Goal: Task Accomplishment & Management: Use online tool/utility

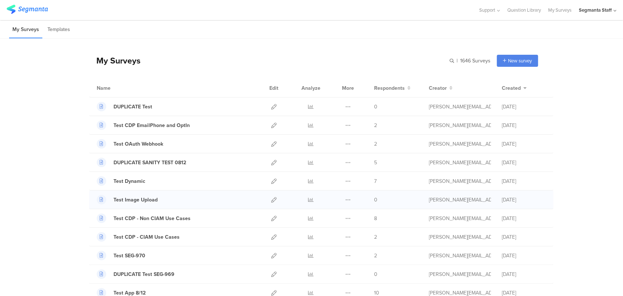
scroll to position [81, 0]
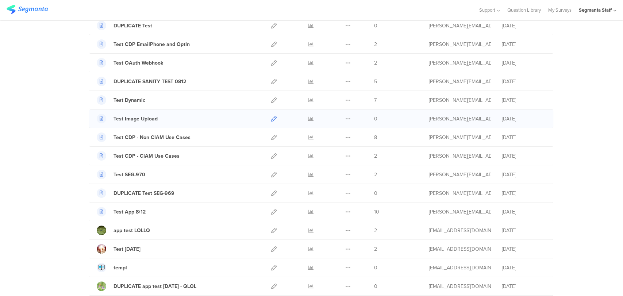
click at [271, 118] on icon at bounding box center [273, 118] width 5 height 5
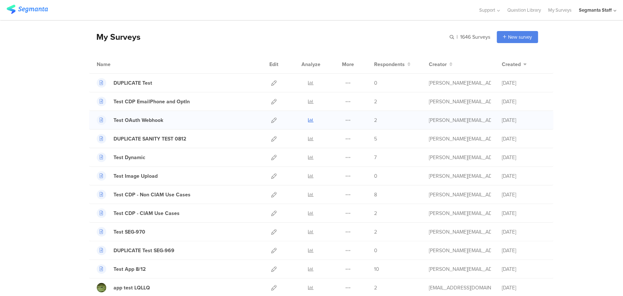
scroll to position [0, 0]
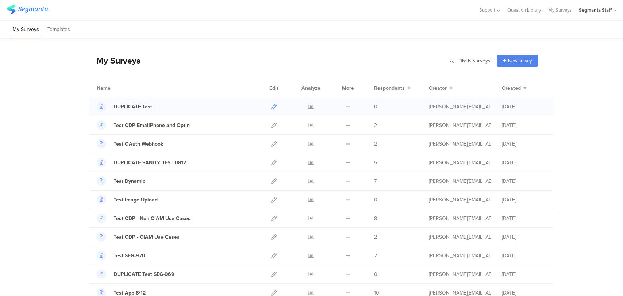
click at [273, 107] on icon at bounding box center [273, 106] width 5 height 5
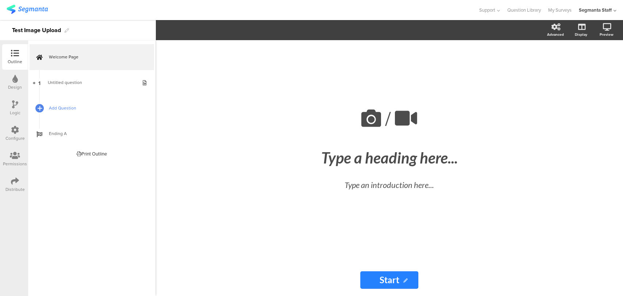
click at [44, 105] on div at bounding box center [39, 108] width 10 height 10
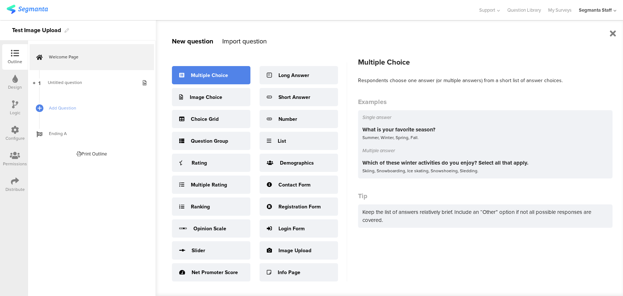
click at [217, 71] on div "Multiple Choice" at bounding box center [211, 75] width 79 height 18
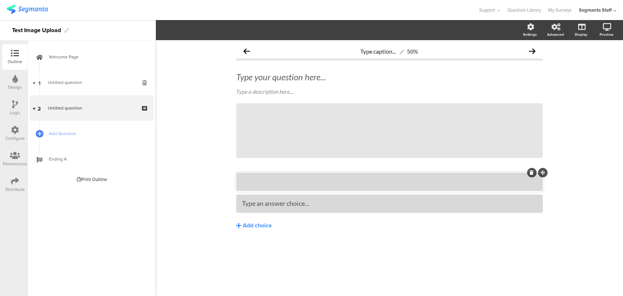
click at [259, 186] on div at bounding box center [389, 182] width 295 height 12
click at [187, 25] on button "Choice options" at bounding box center [200, 30] width 49 height 16
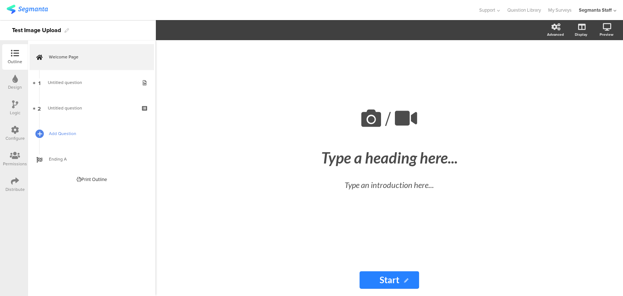
click at [37, 130] on div at bounding box center [39, 134] width 10 height 10
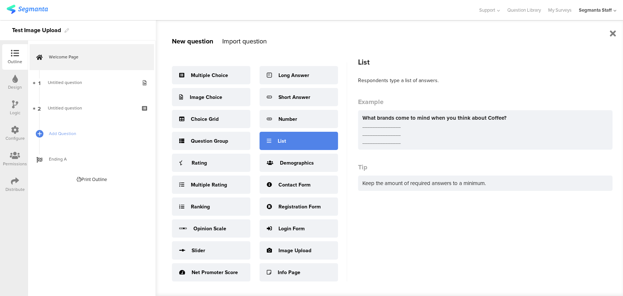
click at [280, 135] on div "List" at bounding box center [299, 141] width 79 height 18
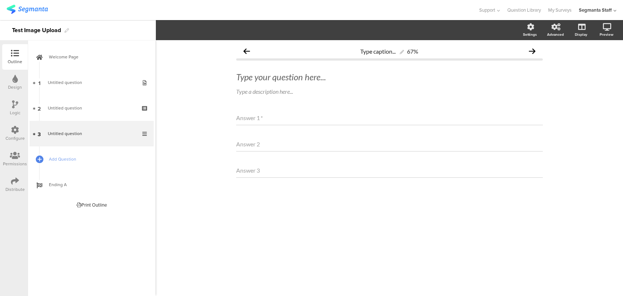
click at [270, 123] on div "Answer 1 *" at bounding box center [389, 118] width 307 height 15
click at [264, 119] on div "Answer 1 *" at bounding box center [389, 118] width 307 height 15
click at [305, 103] on div "Type caption... 67% Type your question here... Type a description here... Answe…" at bounding box center [389, 129] width 307 height 171
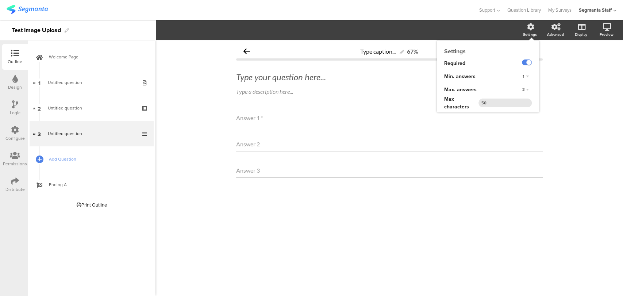
click at [536, 22] on div "Settings" at bounding box center [534, 30] width 26 height 18
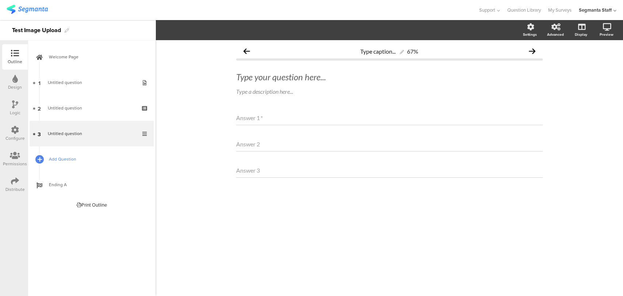
click at [38, 160] on icon at bounding box center [40, 159] width 4 height 6
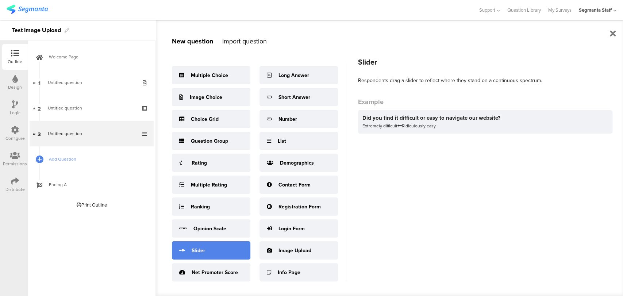
click at [226, 246] on div "Slider" at bounding box center [211, 250] width 79 height 18
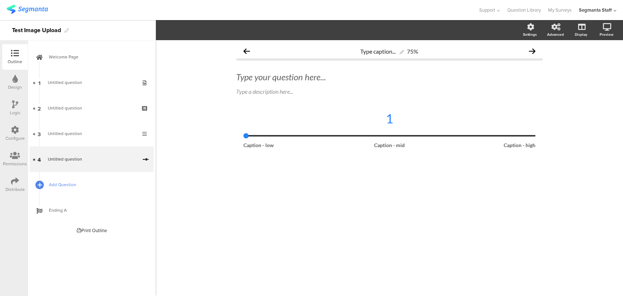
click at [41, 183] on icon at bounding box center [40, 185] width 4 height 6
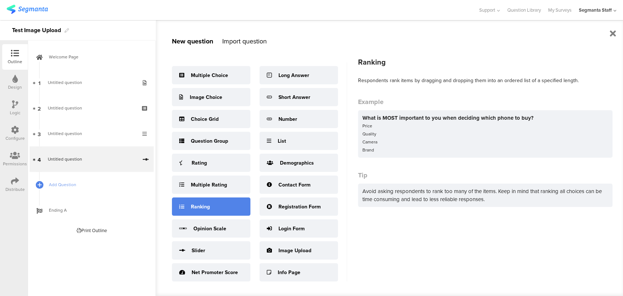
click at [221, 203] on div "Ranking" at bounding box center [211, 207] width 79 height 18
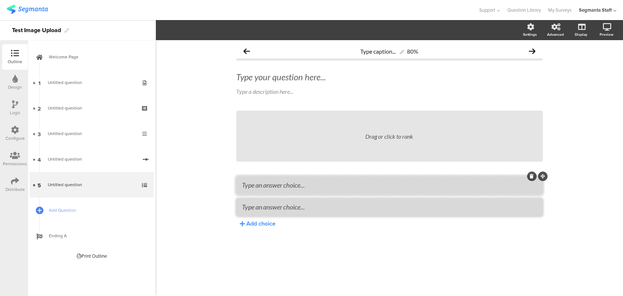
click at [291, 182] on textarea at bounding box center [389, 185] width 295 height 8
click at [38, 209] on icon at bounding box center [40, 210] width 4 height 6
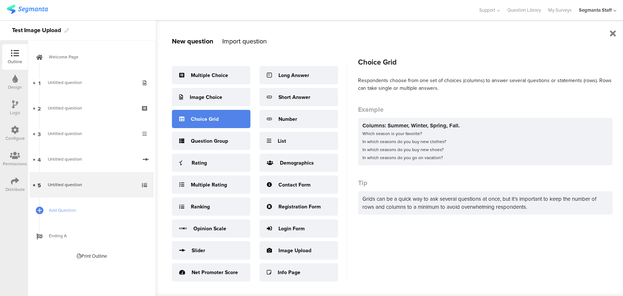
click at [220, 115] on div "Choice Grid" at bounding box center [211, 119] width 79 height 18
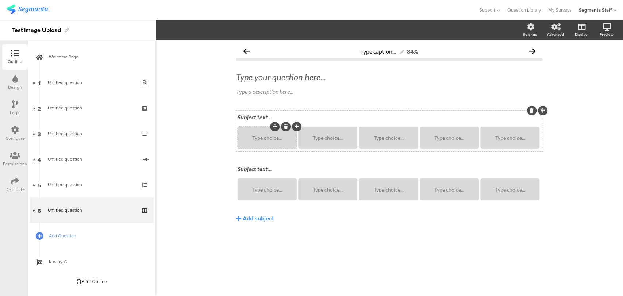
click at [259, 141] on div "Type choice..." at bounding box center [267, 138] width 57 height 22
click at [218, 35] on button "Choice options" at bounding box center [200, 30] width 49 height 16
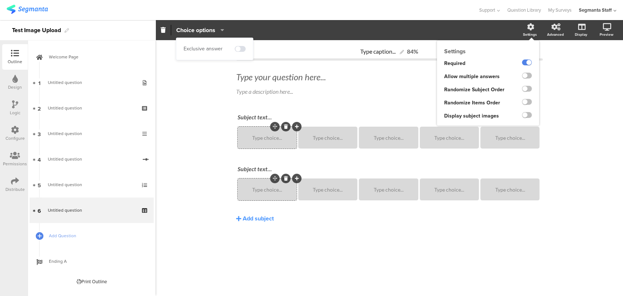
click at [527, 30] on icon at bounding box center [530, 26] width 7 height 7
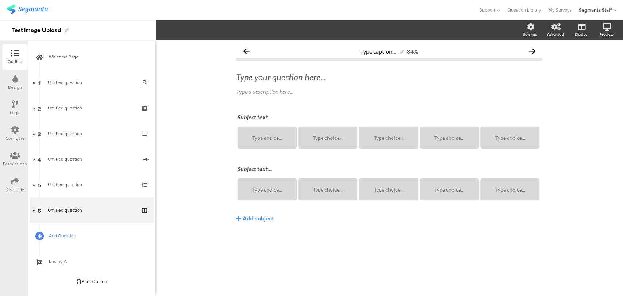
click at [38, 236] on icon at bounding box center [40, 236] width 4 height 6
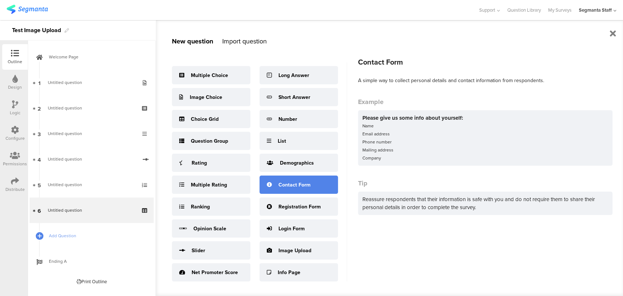
click at [286, 190] on div "Contact Form" at bounding box center [299, 185] width 79 height 18
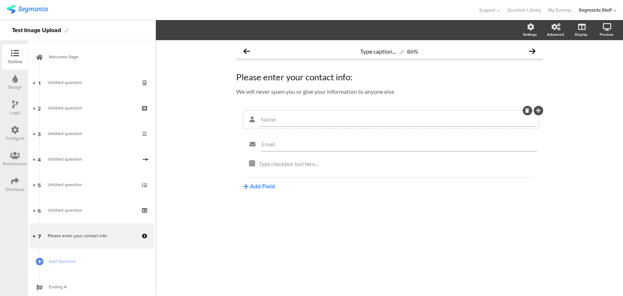
click at [274, 121] on input "Name" at bounding box center [398, 119] width 275 height 7
click at [200, 22] on section "Required Field options Settings Advanced Display [GEOGRAPHIC_DATA]" at bounding box center [390, 30] width 468 height 20
click at [267, 185] on button "Add Field" at bounding box center [259, 186] width 31 height 8
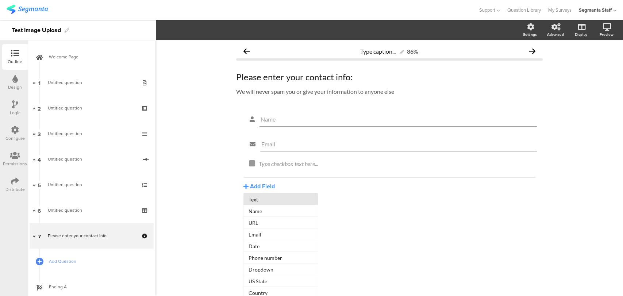
click at [261, 201] on button "Text" at bounding box center [281, 200] width 74 height 12
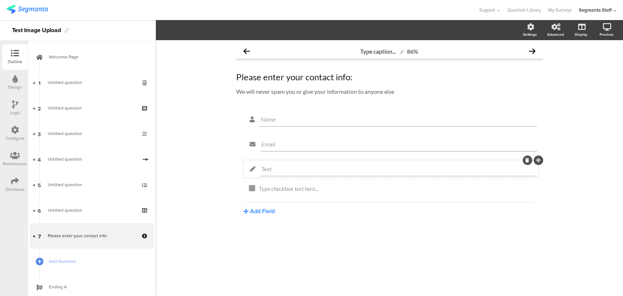
click at [273, 170] on input "Text" at bounding box center [398, 168] width 275 height 7
click at [267, 213] on button "Add Field" at bounding box center [259, 211] width 31 height 8
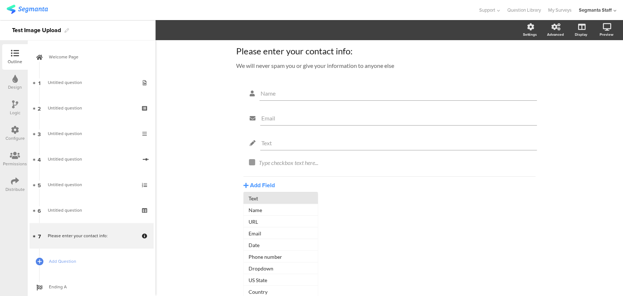
scroll to position [39, 0]
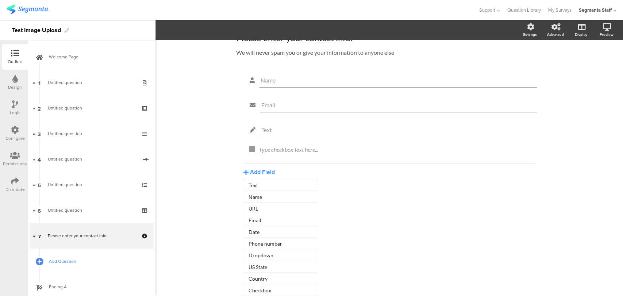
click at [73, 257] on link "Add Question" at bounding box center [92, 262] width 124 height 26
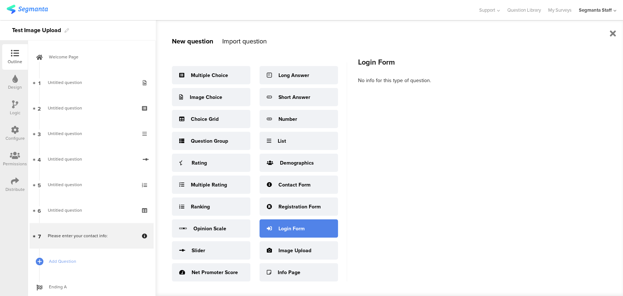
click at [302, 223] on div "Login Form" at bounding box center [299, 228] width 79 height 18
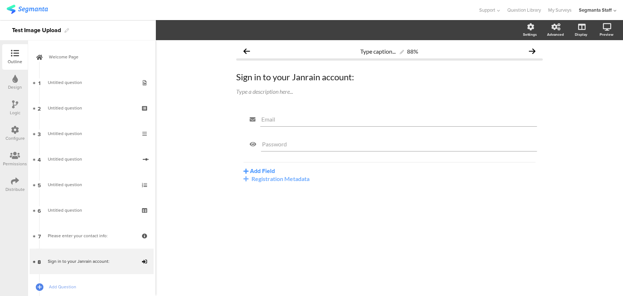
click at [274, 180] on div "Registration Metadata" at bounding box center [390, 178] width 292 height 7
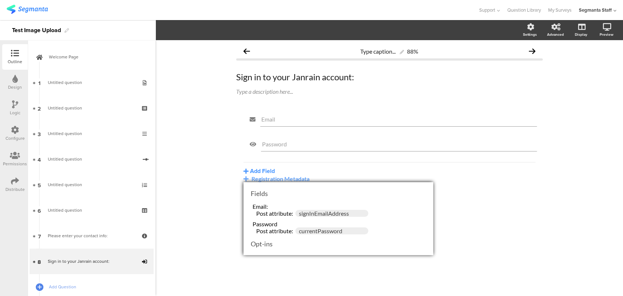
click at [18, 136] on div "Configure" at bounding box center [14, 138] width 19 height 7
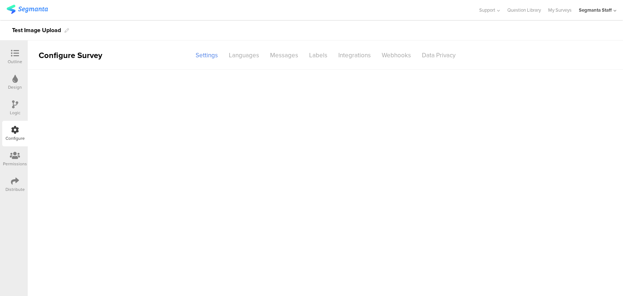
click at [7, 129] on div "Configure" at bounding box center [15, 134] width 26 height 26
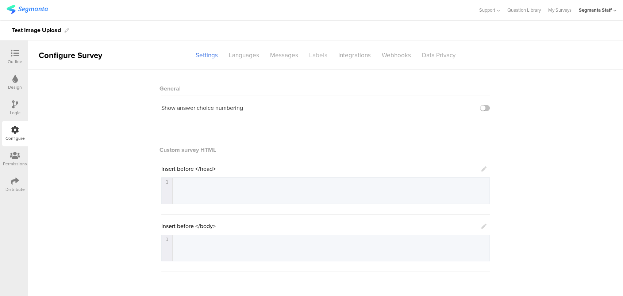
click at [315, 58] on div "Labels" at bounding box center [318, 55] width 29 height 13
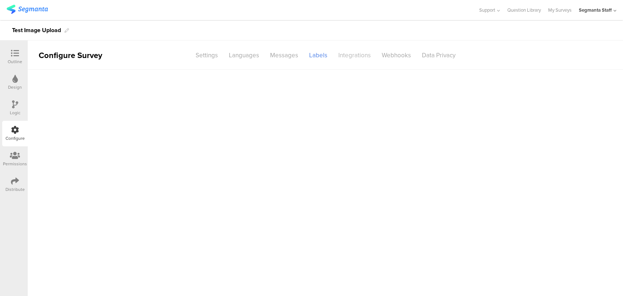
click at [340, 54] on div "Integrations" at bounding box center [354, 55] width 43 height 13
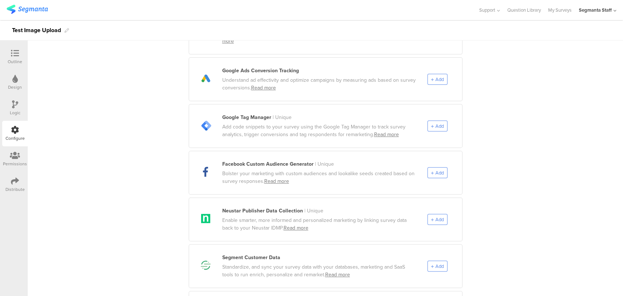
scroll to position [324, 0]
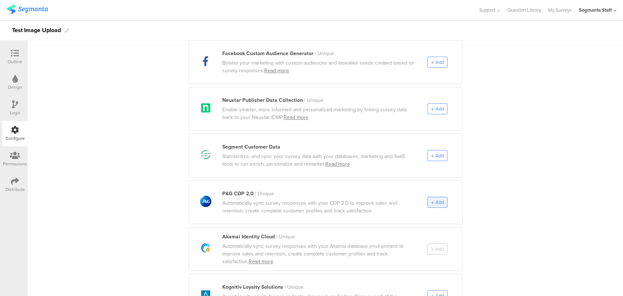
click at [436, 199] on span "Add" at bounding box center [440, 202] width 8 height 7
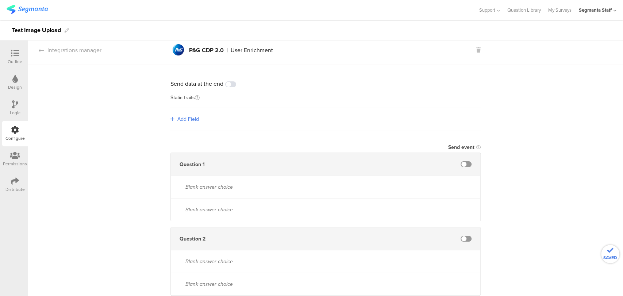
scroll to position [0, 0]
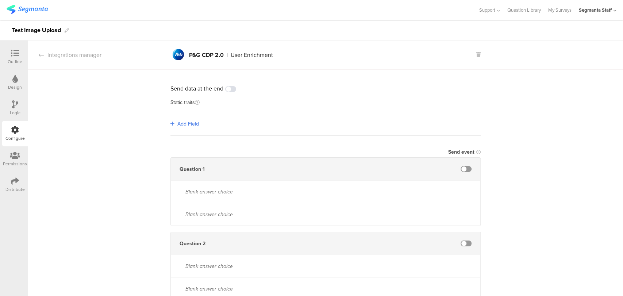
click at [461, 170] on span at bounding box center [466, 169] width 11 height 6
click at [462, 170] on span at bounding box center [466, 169] width 11 height 6
click at [397, 169] on input "text" at bounding box center [403, 169] width 80 height 12
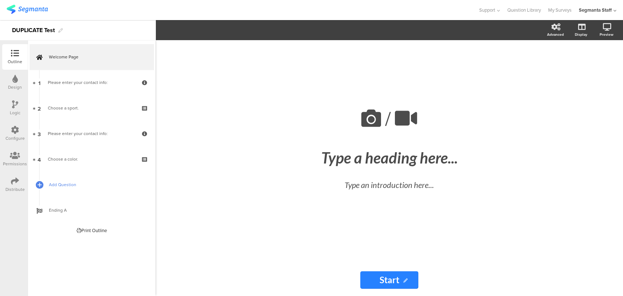
click at [58, 188] on span "Add Question" at bounding box center [95, 184] width 93 height 7
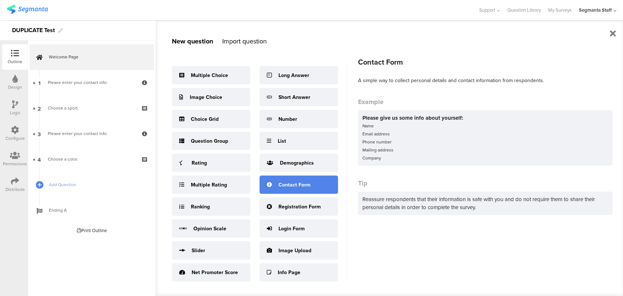
click at [298, 188] on div "Contact Form" at bounding box center [295, 185] width 32 height 8
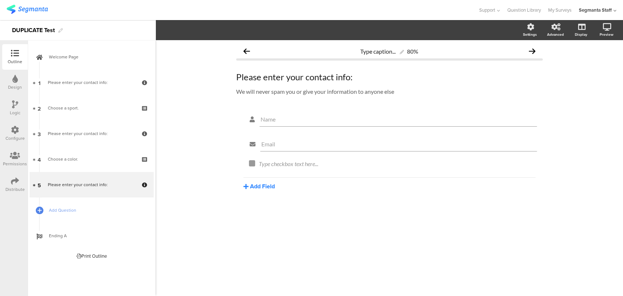
click at [250, 191] on button "Add Field" at bounding box center [259, 186] width 31 height 8
click at [273, 272] on button "Dropdown" at bounding box center [281, 270] width 74 height 12
click at [333, 172] on input "Dropdown" at bounding box center [396, 168] width 271 height 7
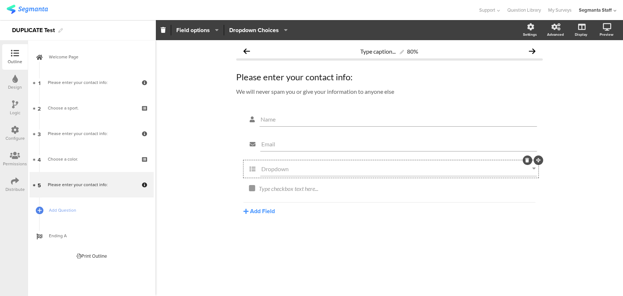
click at [333, 172] on input "Dropdown" at bounding box center [396, 168] width 271 height 7
click at [512, 172] on input "Dropdown" at bounding box center [396, 168] width 271 height 7
click at [523, 172] on input "Dropdown" at bounding box center [396, 168] width 271 height 7
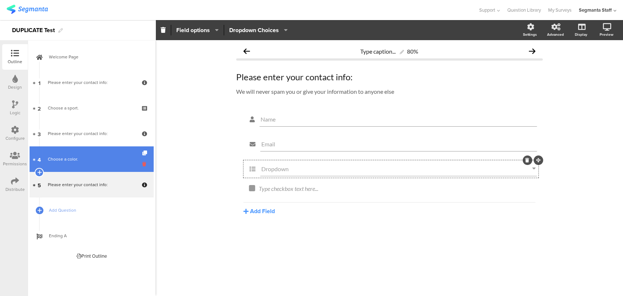
click at [143, 163] on icon at bounding box center [145, 164] width 6 height 7
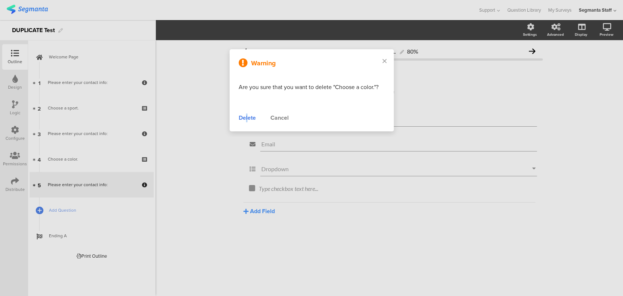
click at [247, 112] on div "Warning Are you sure that you want to delete "Choose a color."? Delete Cancel" at bounding box center [312, 90] width 164 height 82
click at [240, 117] on div "Delete" at bounding box center [247, 118] width 17 height 9
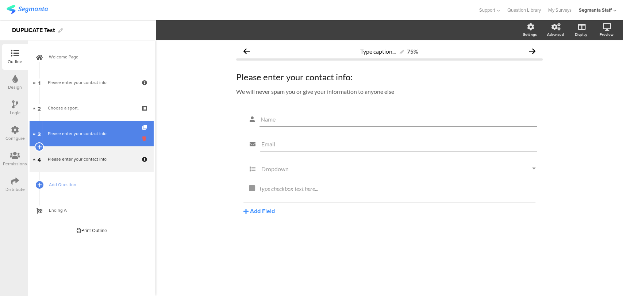
click at [148, 139] on icon at bounding box center [145, 138] width 6 height 7
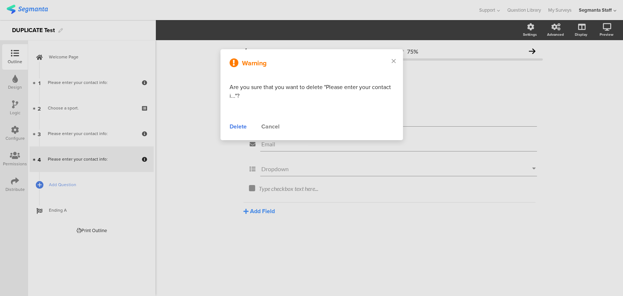
click at [239, 126] on div "Delete" at bounding box center [238, 126] width 17 height 9
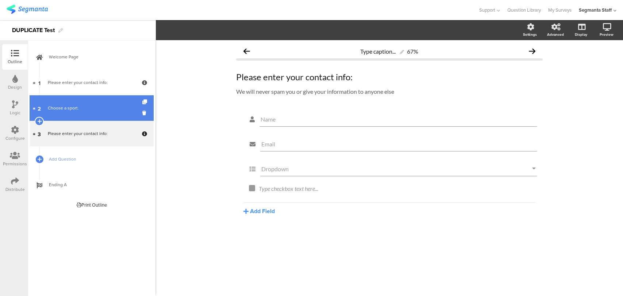
click at [114, 105] on div "Choose a sport." at bounding box center [91, 107] width 87 height 7
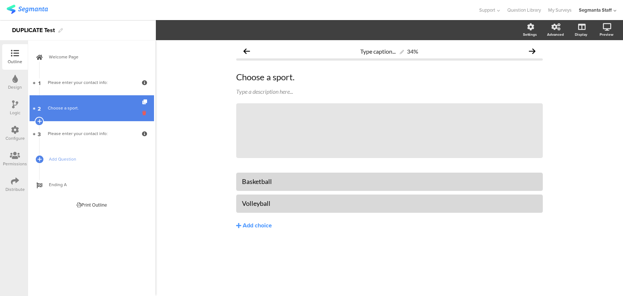
click at [146, 114] on icon at bounding box center [145, 113] width 6 height 7
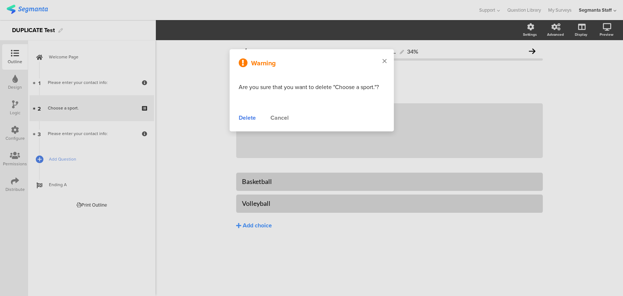
click at [386, 61] on div at bounding box center [384, 61] width 19 height 24
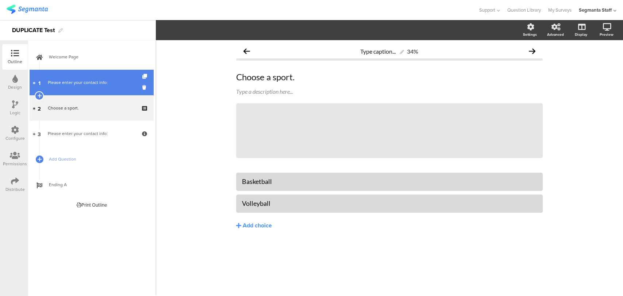
click at [122, 81] on div "Please enter your contact info:" at bounding box center [91, 82] width 87 height 7
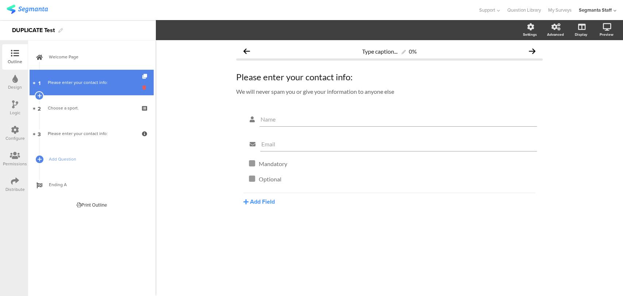
click at [144, 88] on icon at bounding box center [145, 87] width 6 height 7
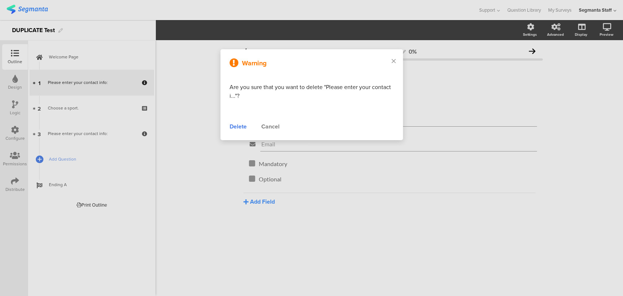
click at [233, 126] on div "Delete" at bounding box center [238, 126] width 17 height 9
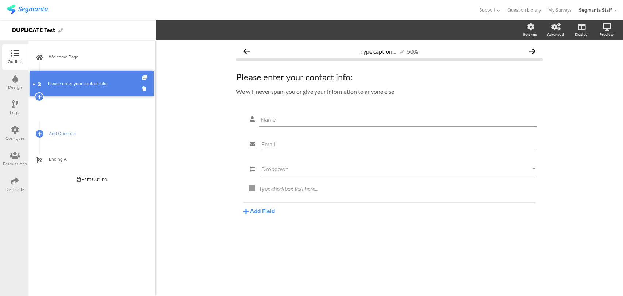
drag, startPoint x: 67, startPoint y: 112, endPoint x: 65, endPoint y: 88, distance: 24.6
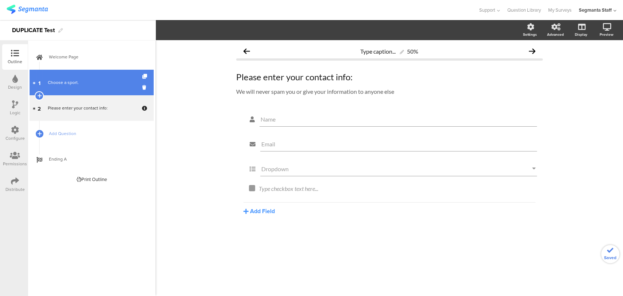
click at [70, 89] on link "1 Choose a sport." at bounding box center [92, 83] width 124 height 26
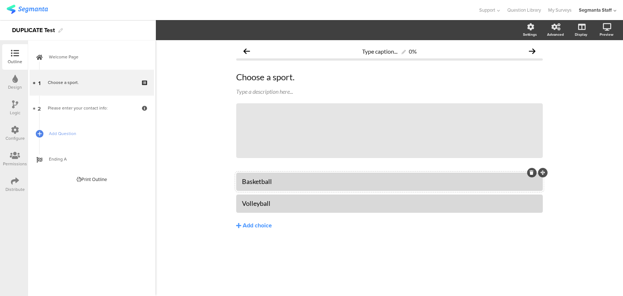
click at [287, 183] on div "Basketball" at bounding box center [389, 181] width 295 height 8
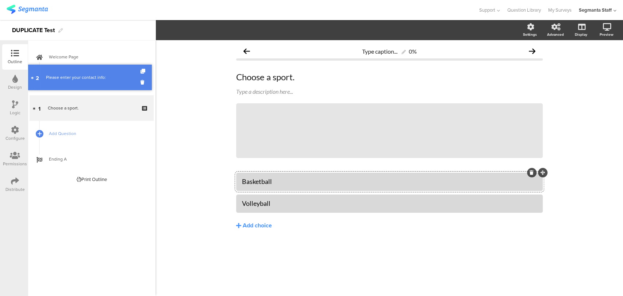
drag, startPoint x: 65, startPoint y: 102, endPoint x: 62, endPoint y: 71, distance: 30.9
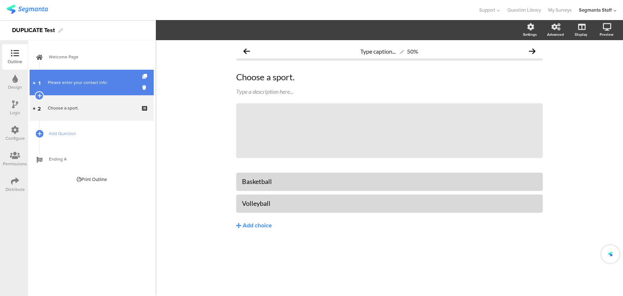
click at [64, 83] on div "Please enter your contact info:" at bounding box center [91, 82] width 87 height 7
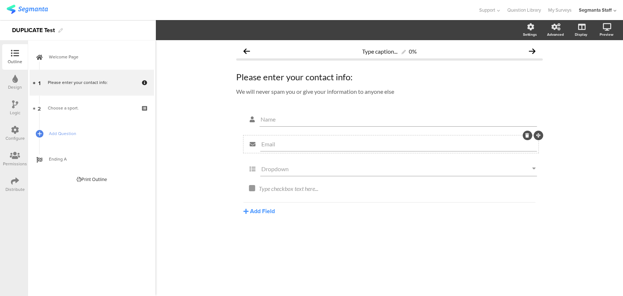
click at [525, 137] on div at bounding box center [527, 135] width 9 height 9
click at [526, 135] on icon at bounding box center [527, 135] width 4 height 4
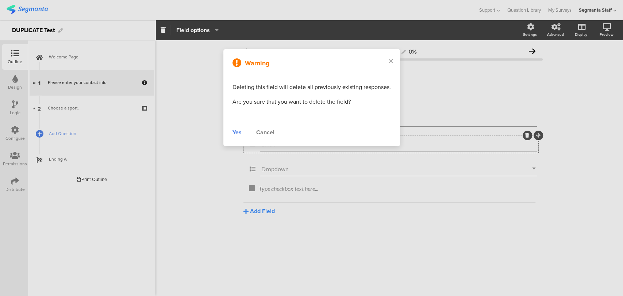
click at [236, 130] on div "Yes" at bounding box center [237, 132] width 9 height 9
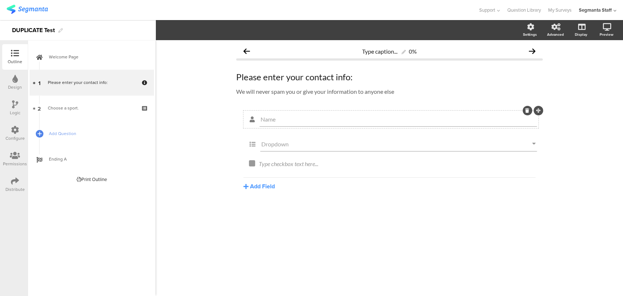
click at [528, 110] on icon at bounding box center [527, 110] width 4 height 4
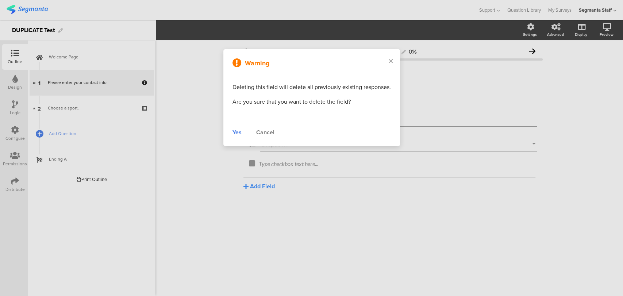
click at [237, 131] on div "Yes" at bounding box center [237, 132] width 9 height 9
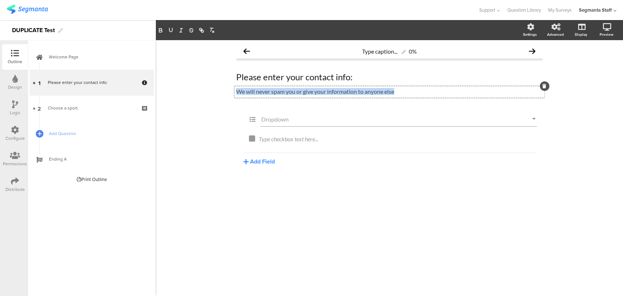
drag, startPoint x: 415, startPoint y: 94, endPoint x: 210, endPoint y: 100, distance: 204.9
click at [210, 100] on div "Type caption... 0% Please enter your contact info: Please enter your contact in…" at bounding box center [390, 168] width 468 height 256
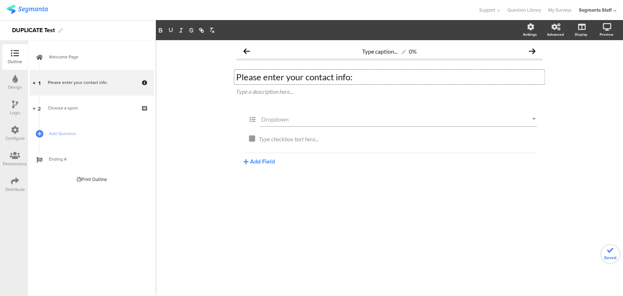
drag, startPoint x: 357, startPoint y: 76, endPoint x: 188, endPoint y: 85, distance: 169.3
click at [188, 85] on div "Type caption... 0% Please enter your contact info: Please enter your contact in…" at bounding box center [390, 168] width 468 height 256
click at [524, 137] on icon at bounding box center [524, 135] width 4 height 4
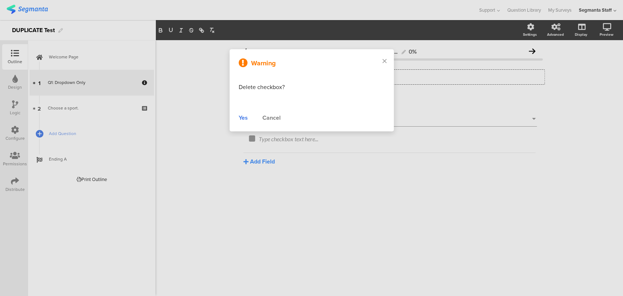
click at [241, 119] on div "Yes" at bounding box center [243, 118] width 9 height 9
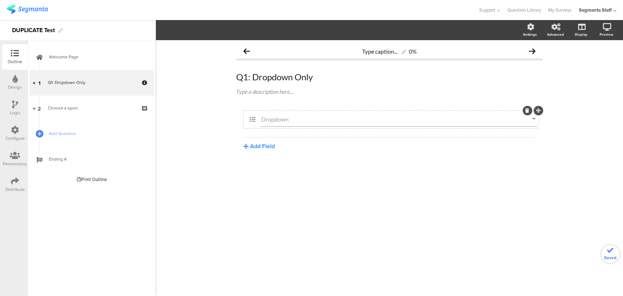
click at [300, 124] on div "Dropdown" at bounding box center [398, 119] width 277 height 15
click at [277, 30] on span "Dropdown Choices" at bounding box center [254, 30] width 50 height 8
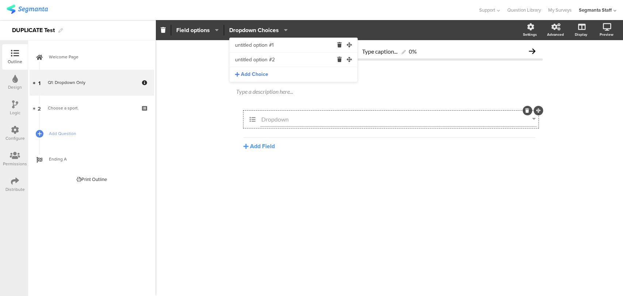
drag, startPoint x: 291, startPoint y: 47, endPoint x: 189, endPoint y: 40, distance: 102.1
click at [195, 39] on body "You are using an unsupported version of Internet Explorer. Unsupported browsers…" at bounding box center [311, 148] width 623 height 296
type input "Option 1"
drag, startPoint x: 285, startPoint y: 60, endPoint x: 219, endPoint y: 59, distance: 66.5
click at [219, 59] on body "You are using an unsupported version of Internet Explorer. Unsupported browsers…" at bounding box center [311, 148] width 623 height 296
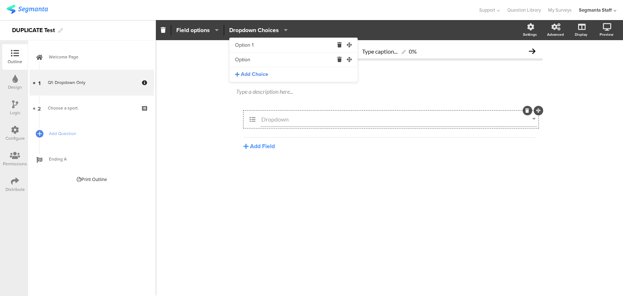
type input "Option 2"
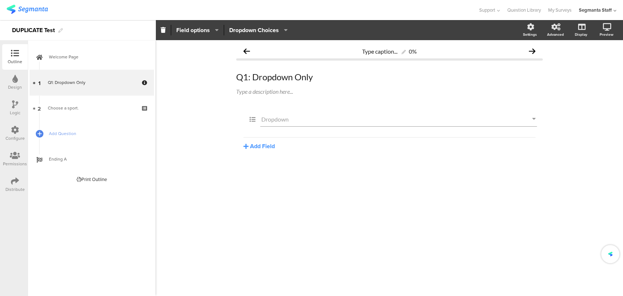
click at [199, 126] on div "Type caption... 0% Q1: Dropdown Only Q1: Dropdown Only Type a description here.…" at bounding box center [390, 168] width 468 height 256
click at [12, 129] on icon at bounding box center [15, 130] width 8 height 8
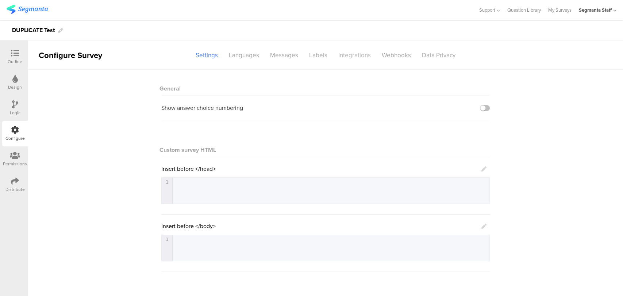
click at [339, 56] on div "Integrations" at bounding box center [354, 55] width 43 height 13
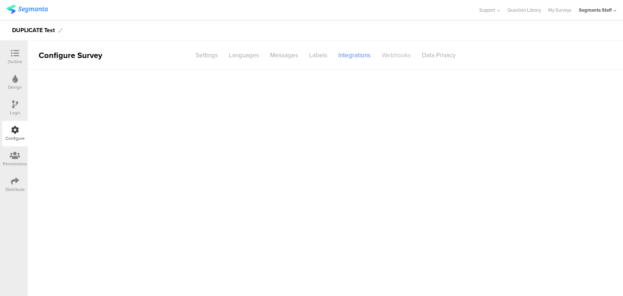
click at [403, 60] on div "Webhooks" at bounding box center [396, 55] width 40 height 13
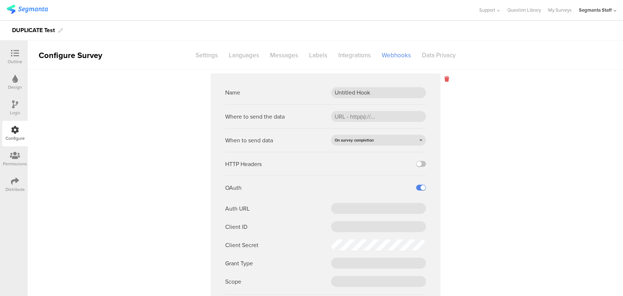
click at [445, 75] on icon at bounding box center [447, 79] width 4 height 8
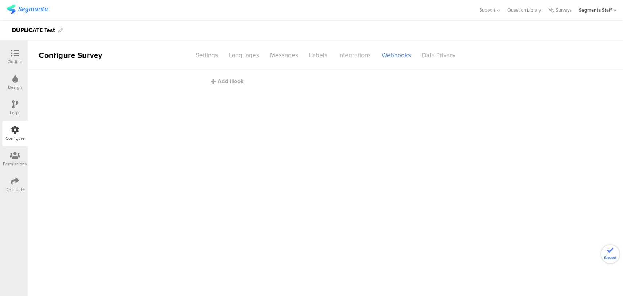
click at [351, 54] on div "Integrations" at bounding box center [354, 55] width 43 height 13
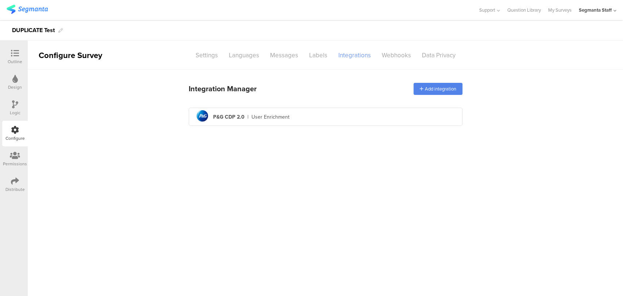
click at [353, 54] on div "Integrations" at bounding box center [354, 55] width 43 height 13
click at [286, 119] on div "User Enrichment" at bounding box center [271, 117] width 38 height 8
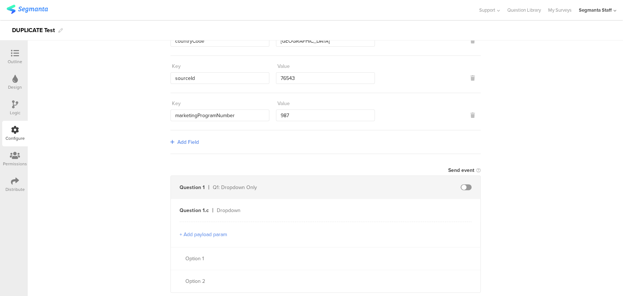
scroll to position [162, 0]
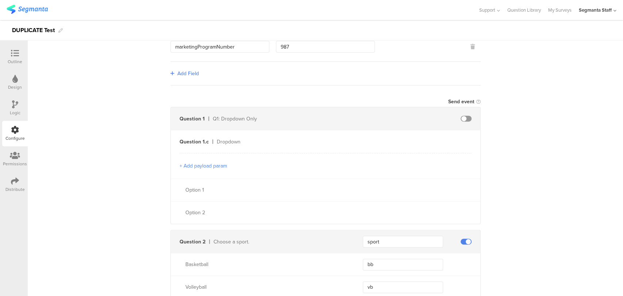
click at [464, 116] on span at bounding box center [466, 119] width 11 height 6
click at [383, 138] on input "text" at bounding box center [403, 142] width 80 height 12
type input "dropdown"
click at [374, 188] on input "text" at bounding box center [403, 190] width 80 height 12
type input "optOne"
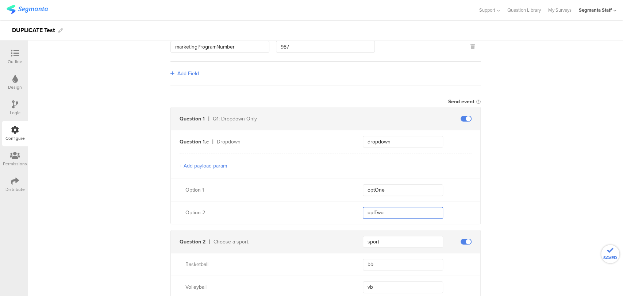
type input "optTwo"
click at [399, 137] on input "dropdown" at bounding box center [403, 142] width 80 height 12
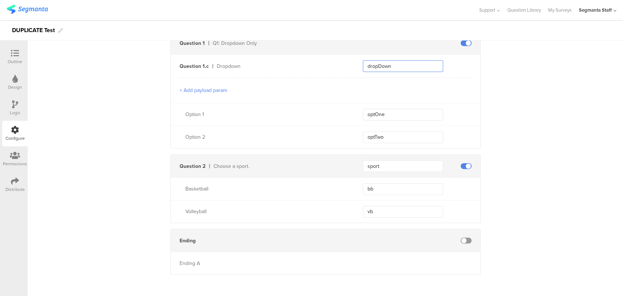
scroll to position [116, 0]
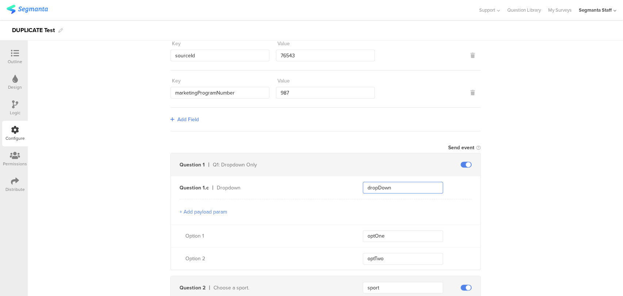
type input "dropDown"
click at [542, 160] on div "Send data at the end Static traits Key countryCode Value USA Key sourceId Value…" at bounding box center [326, 178] width 596 height 449
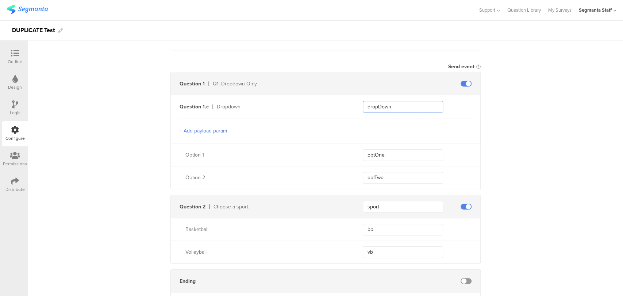
drag, startPoint x: 393, startPoint y: 102, endPoint x: 363, endPoint y: 101, distance: 29.2
click at [363, 101] on input "dropDown" at bounding box center [403, 107] width 80 height 12
type input "dropdownQuestion"
click at [538, 143] on div "Send data at the end Static traits Key countryCode Value USA Key sourceId Value…" at bounding box center [326, 97] width 596 height 449
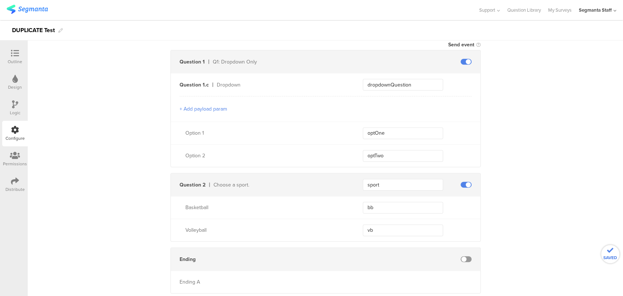
scroll to position [238, 0]
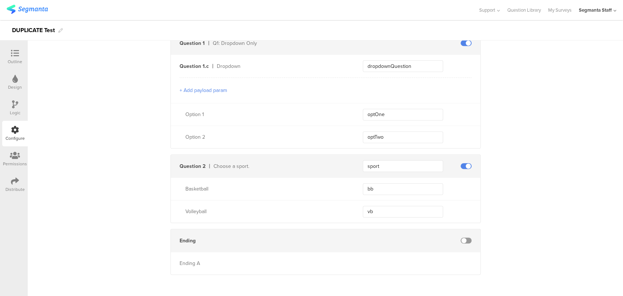
click at [8, 185] on div "Distribute" at bounding box center [15, 185] width 26 height 26
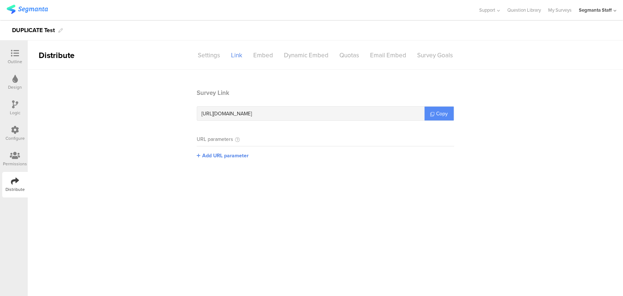
click at [431, 114] on icon at bounding box center [432, 114] width 4 height 4
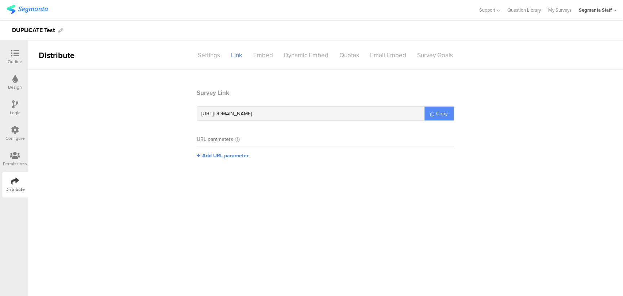
click at [431, 114] on icon at bounding box center [432, 114] width 4 height 4
click at [429, 112] on link "Copy" at bounding box center [439, 114] width 29 height 14
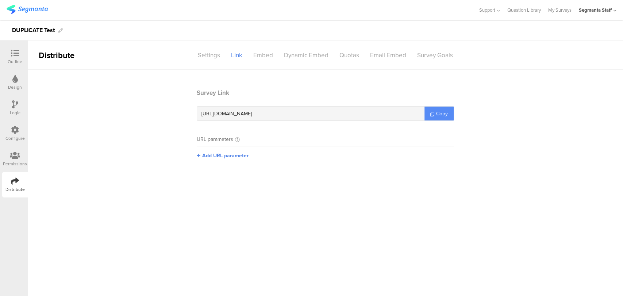
click at [429, 112] on link "Copy" at bounding box center [439, 114] width 29 height 14
click at [427, 114] on link "Copy" at bounding box center [439, 114] width 29 height 14
click at [427, 115] on link "Copy" at bounding box center [439, 114] width 29 height 14
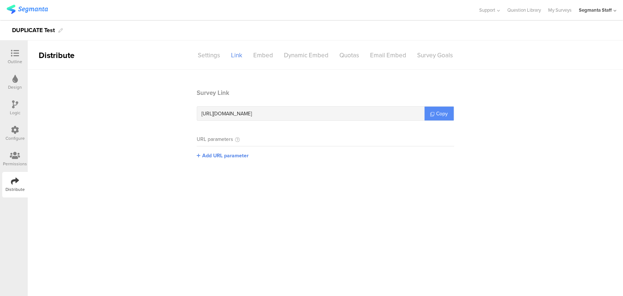
click at [427, 115] on link "Copy" at bounding box center [439, 114] width 29 height 14
click at [436, 114] on link "Copy" at bounding box center [439, 114] width 29 height 14
drag, startPoint x: 436, startPoint y: 114, endPoint x: 441, endPoint y: 107, distance: 8.3
click at [436, 114] on link "Copy" at bounding box center [439, 114] width 29 height 14
